Goal: Transaction & Acquisition: Purchase product/service

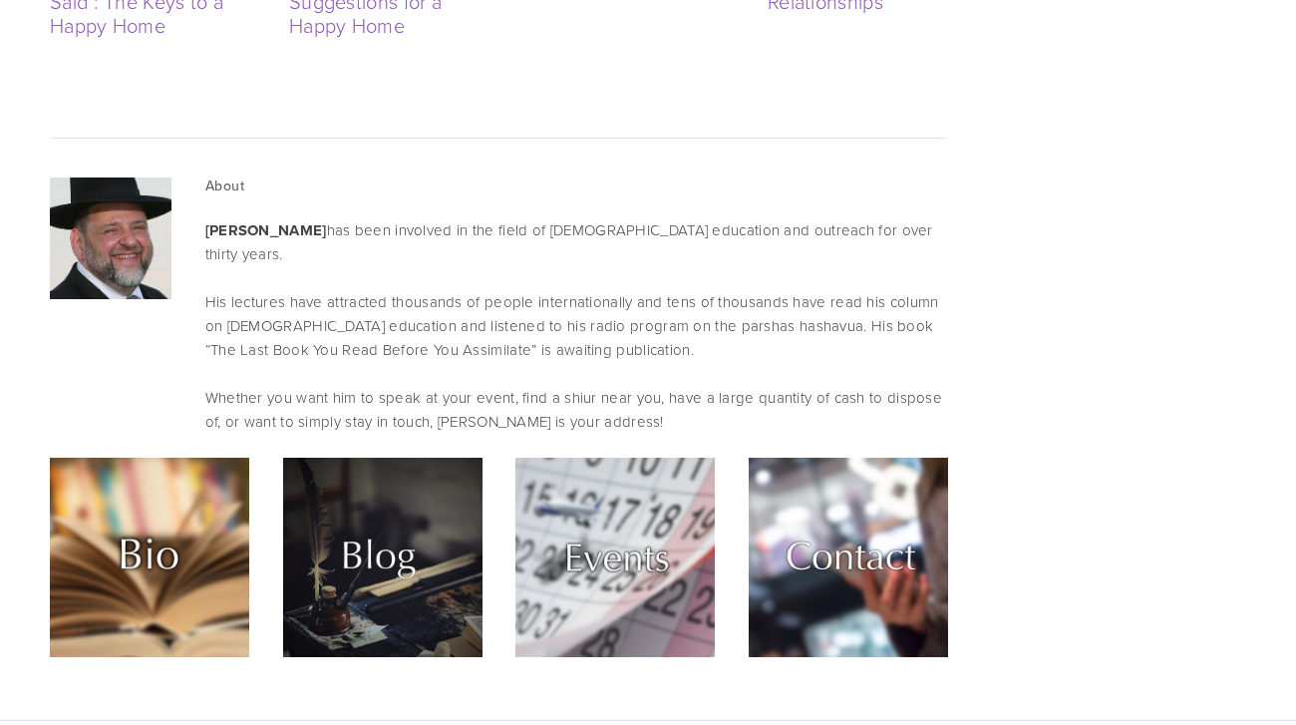
scroll to position [5168, 0]
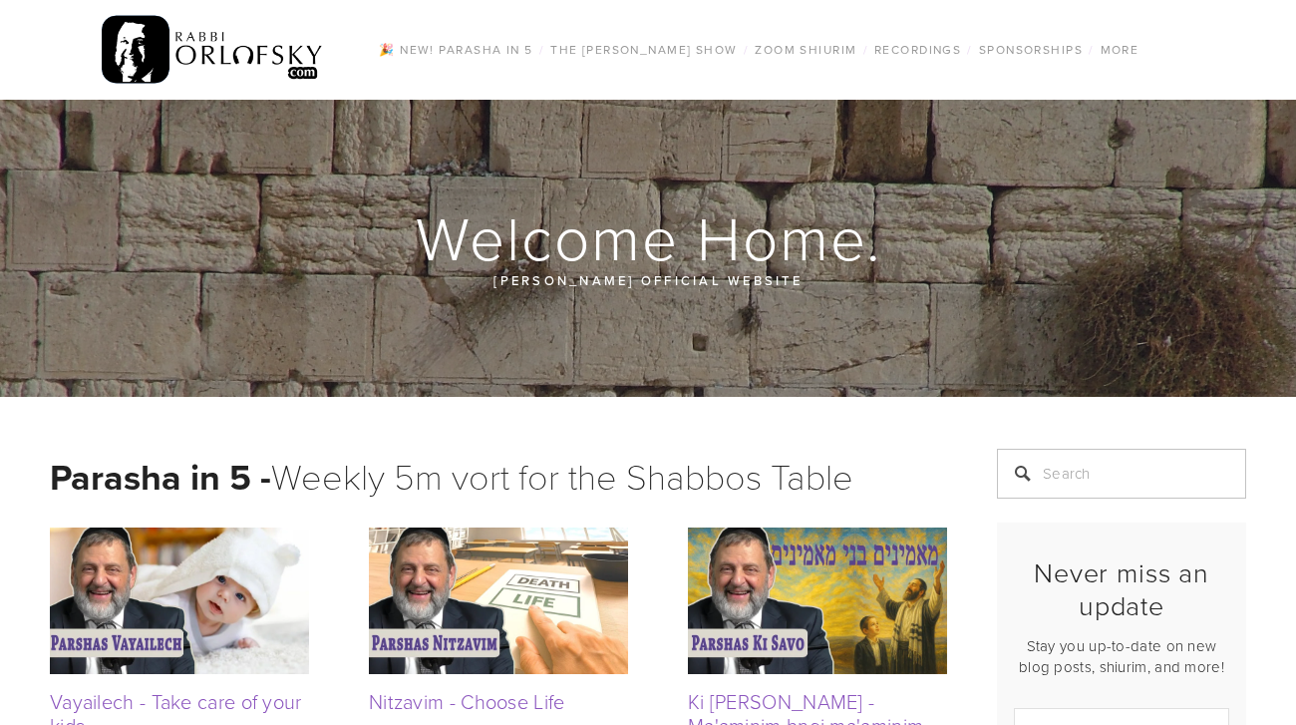
scroll to position [0, 0]
click at [1005, 49] on link "Sponsorships" at bounding box center [1031, 50] width 116 height 26
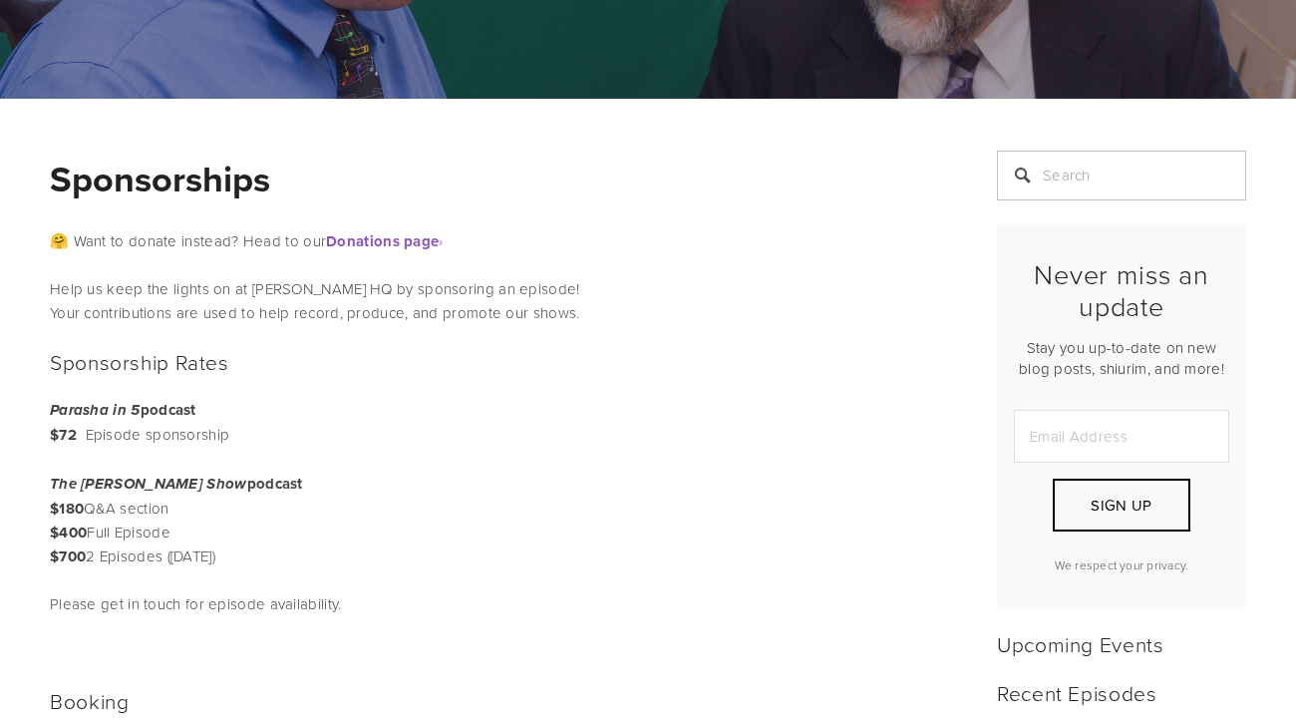
scroll to position [274, 0]
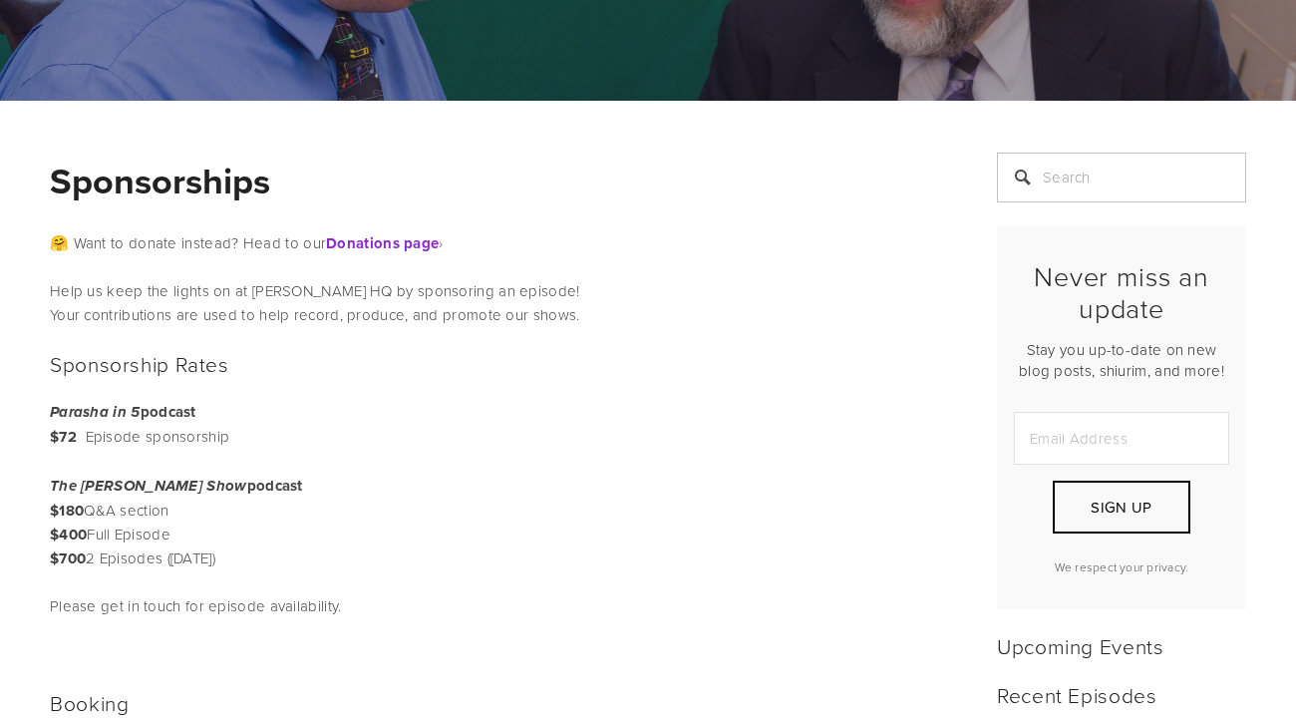
click at [390, 238] on strong "Donations page" at bounding box center [382, 243] width 113 height 22
